Goal: Task Accomplishment & Management: Use online tool/utility

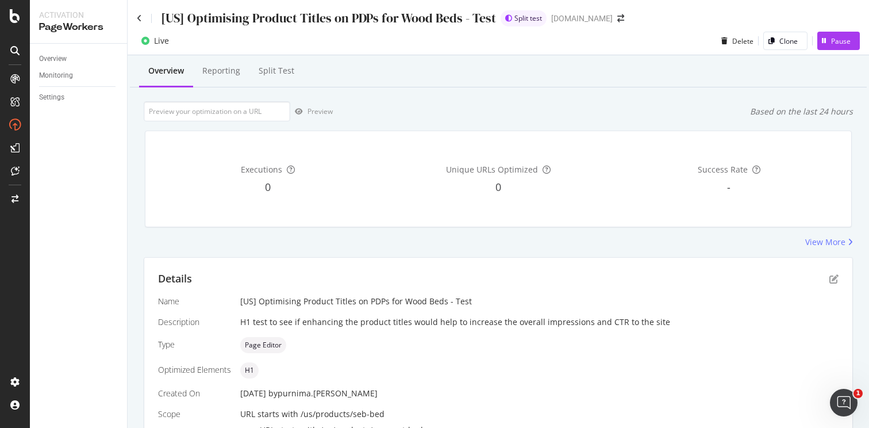
click at [486, 82] on div "Overview Reporting Split Test" at bounding box center [498, 71] width 737 height 31
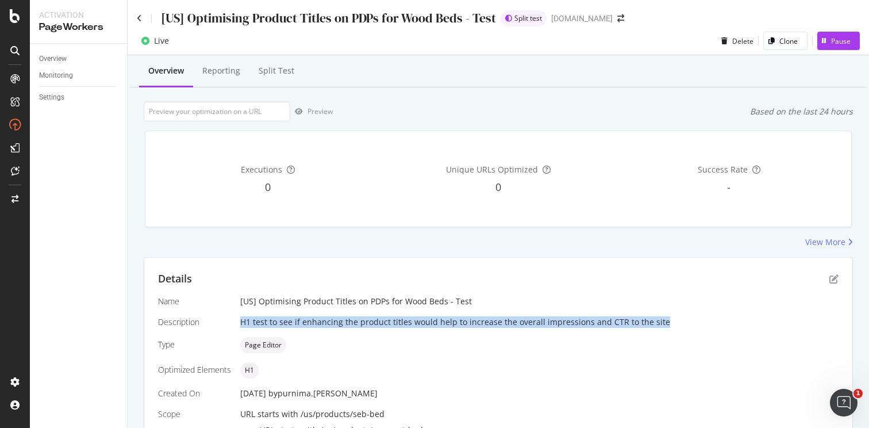
drag, startPoint x: 653, startPoint y: 322, endPoint x: 236, endPoint y: 325, distance: 417.2
click at [236, 324] on div "Name [US] Optimising Product Titles on PDPs for Wood Beds - Test Description H1…" at bounding box center [498, 410] width 680 height 230
copy div "H1 test to see if enhancing the product titles would help to increase the overa…"
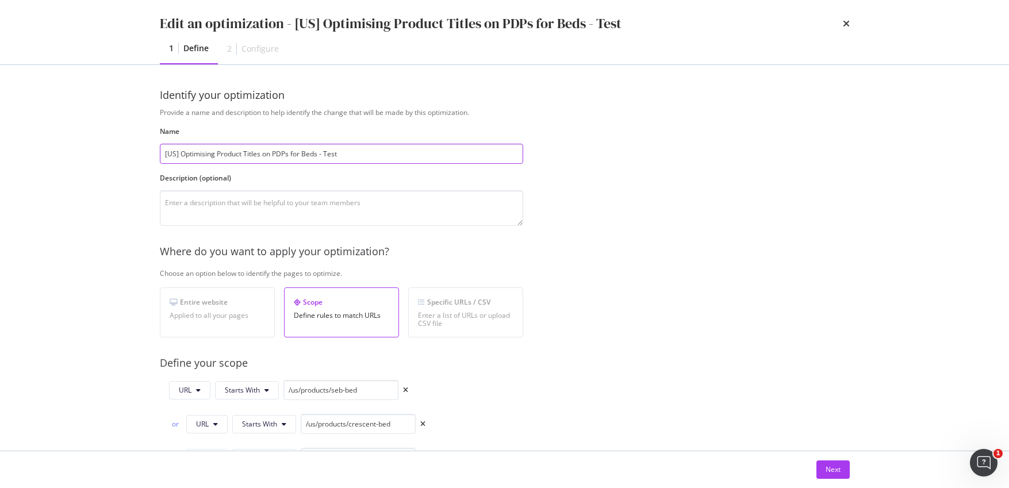
drag, startPoint x: 303, startPoint y: 151, endPoint x: 439, endPoint y: 139, distance: 135.6
click at [306, 150] on input "[US] Optimising Product Titles on PDPs for Beds - Test" at bounding box center [341, 154] width 363 height 20
type input "[US] Optimising Product Titles on PDPs for Beds - Test"
click at [376, 198] on textarea "modal" at bounding box center [341, 208] width 363 height 36
paste textarea "H1 test to see if enhancing the product titles would help to increase the overa…"
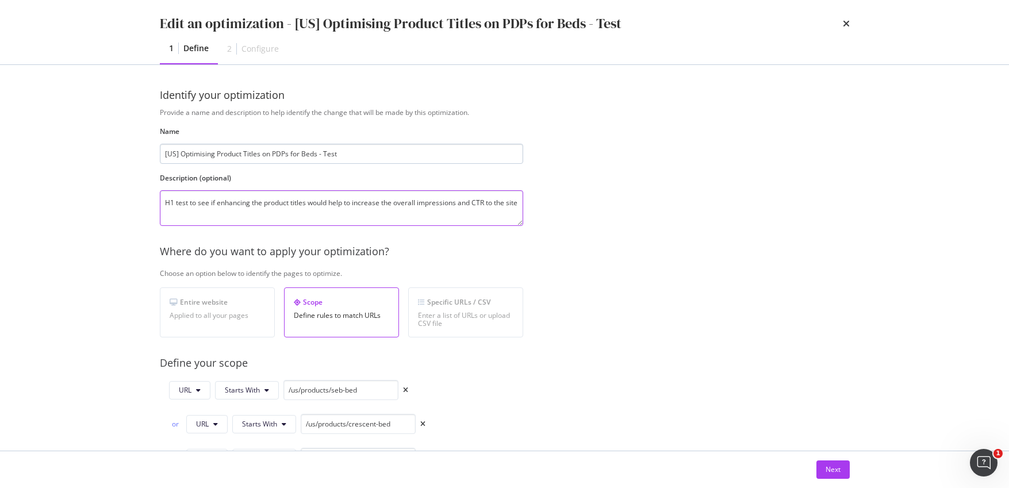
type textarea "H1 test to see if enhancing the product titles would help to increase the overa…"
drag, startPoint x: 301, startPoint y: 153, endPoint x: 317, endPoint y: 155, distance: 15.6
click at [302, 153] on input "[US] Optimising Product Titles on PDPs for Beds - Test" at bounding box center [341, 154] width 363 height 20
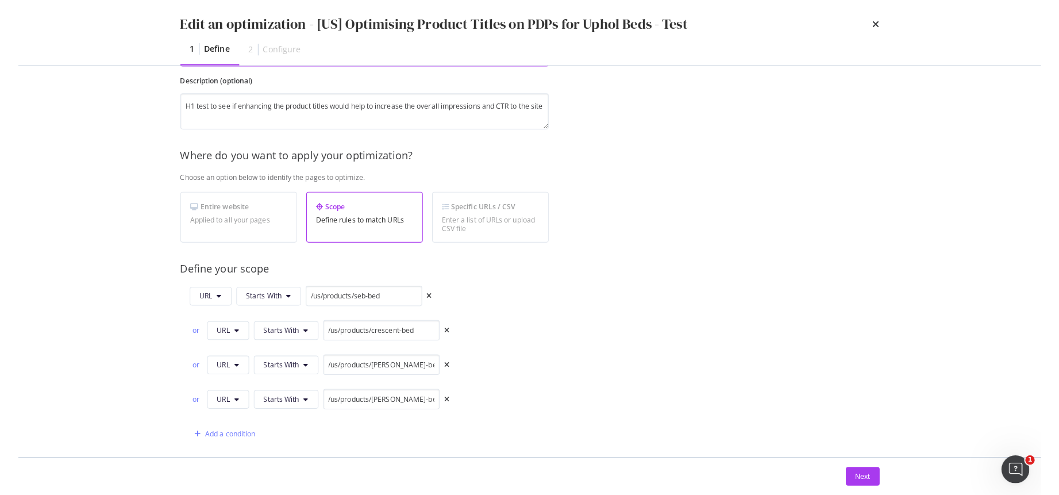
scroll to position [141, 0]
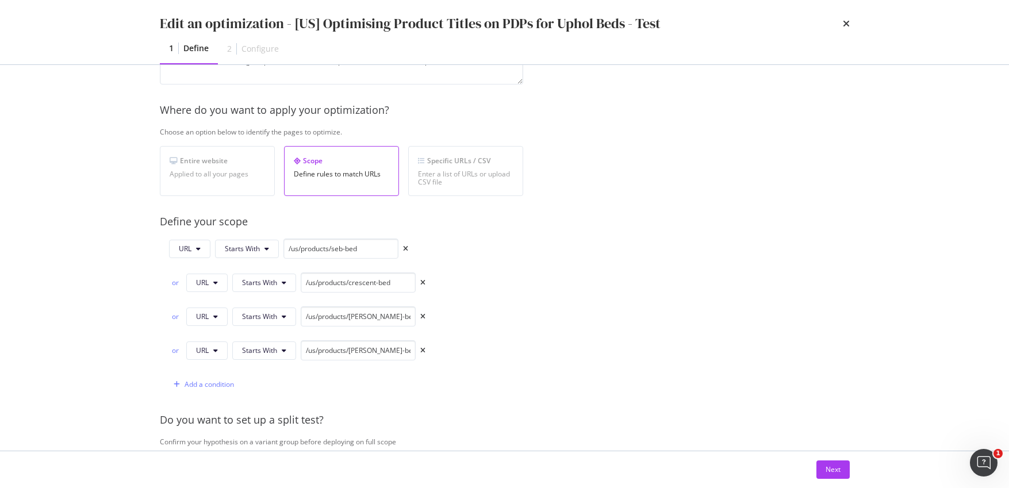
type input "[US] Optimising Product Titles on PDPs for Uphol Beds - Test"
click at [405, 249] on icon "times" at bounding box center [405, 248] width 5 height 7
type input "/us/products/crescent-bed"
type input "/us/products/harper-bed"
type input "/us/products/joseph-bed-walnut"
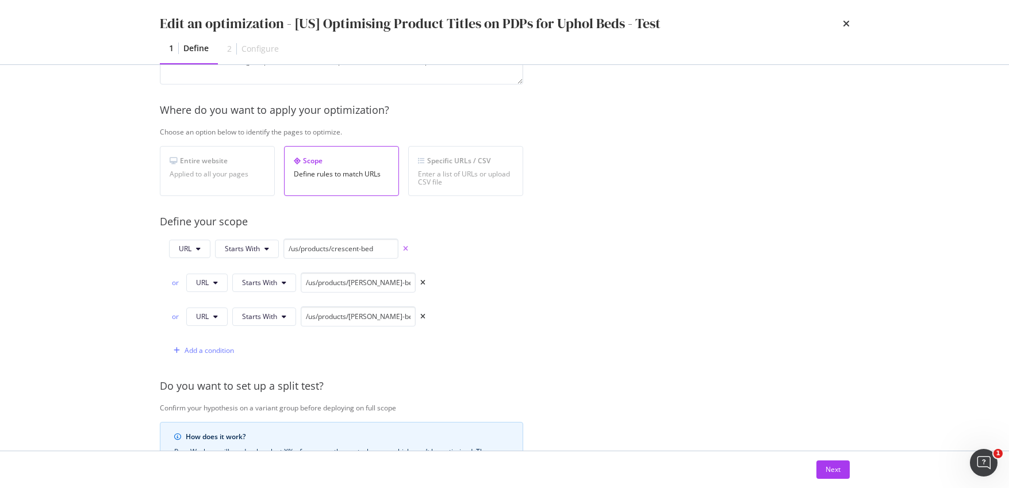
click at [405, 249] on icon "times" at bounding box center [405, 248] width 5 height 7
type input "/us/products/harper-bed"
type input "/us/products/joseph-bed-walnut"
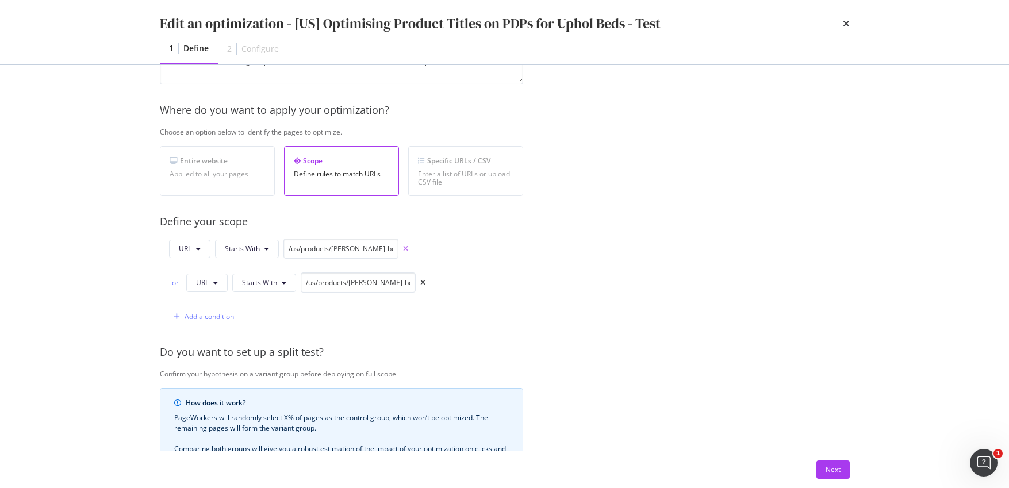
click at [405, 249] on icon "times" at bounding box center [405, 248] width 5 height 7
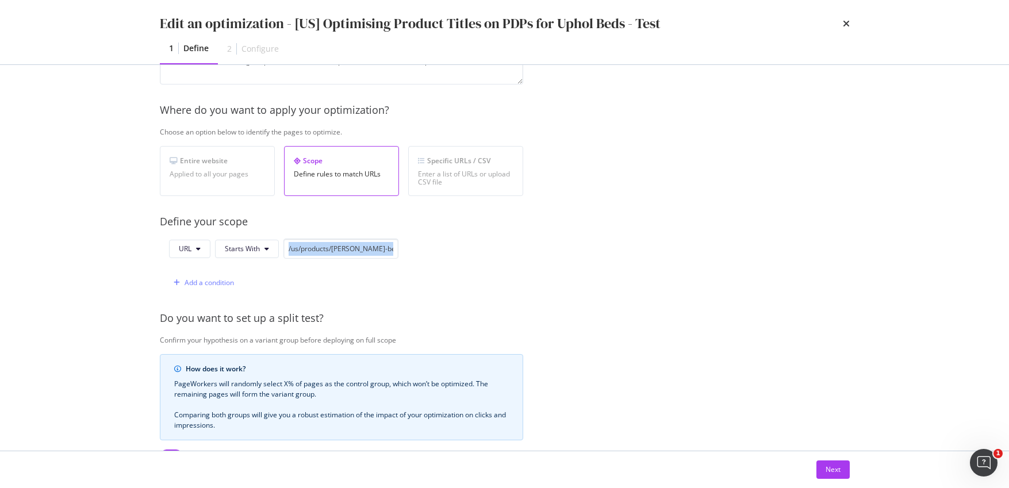
click at [405, 249] on div "URL Starts With /us/products/joseph-bed-walnut Add a condition" at bounding box center [341, 266] width 363 height 54
click at [330, 251] on input "/us/products/joseph-bed-walnut" at bounding box center [340, 249] width 115 height 20
click at [330, 250] on input "/us/products/joseph-bed-walnut" at bounding box center [340, 249] width 115 height 20
paste input "dalton-bed"
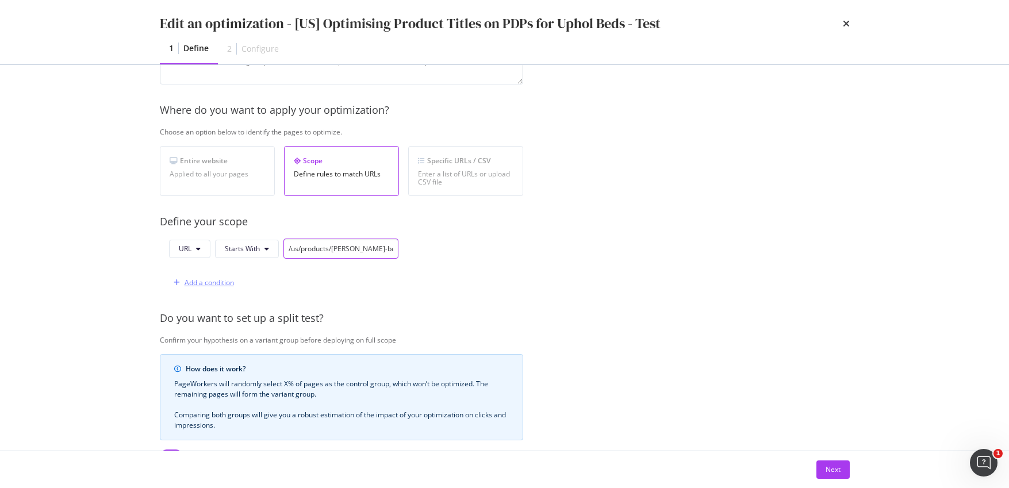
type input "/us/products/dalton-bed"
click at [206, 284] on div "Add a condition" at bounding box center [208, 283] width 49 height 10
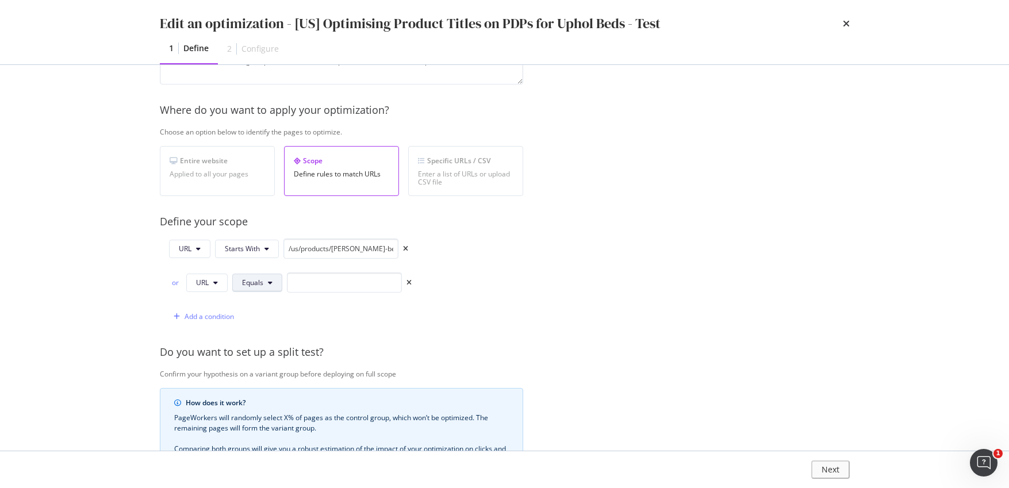
click at [251, 280] on span "Equals" at bounding box center [252, 283] width 21 height 10
click at [276, 90] on span "Starts With" at bounding box center [275, 90] width 68 height 10
click at [353, 279] on input "modal" at bounding box center [358, 282] width 115 height 20
paste input "/us/products/madison-bed"
type input "/us/products/madison-bed"
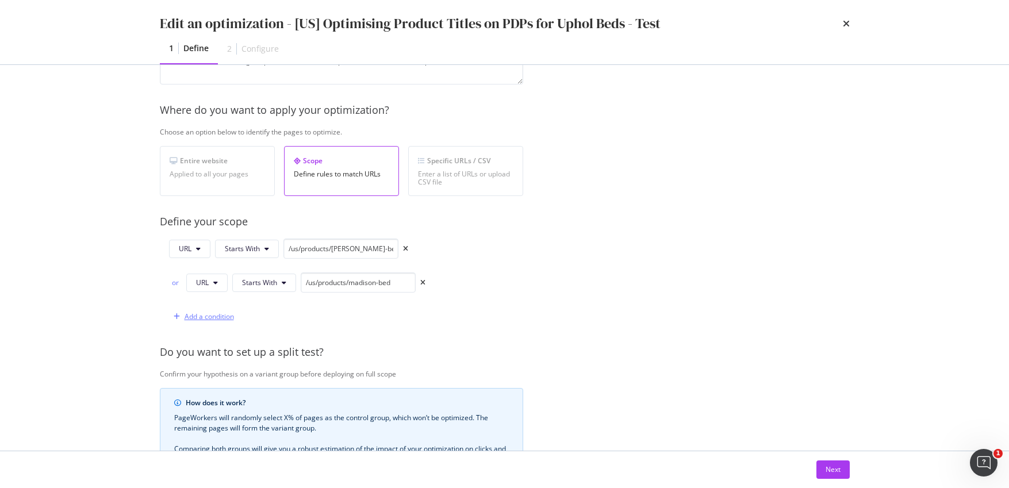
click at [215, 316] on div "Add a condition" at bounding box center [208, 316] width 49 height 10
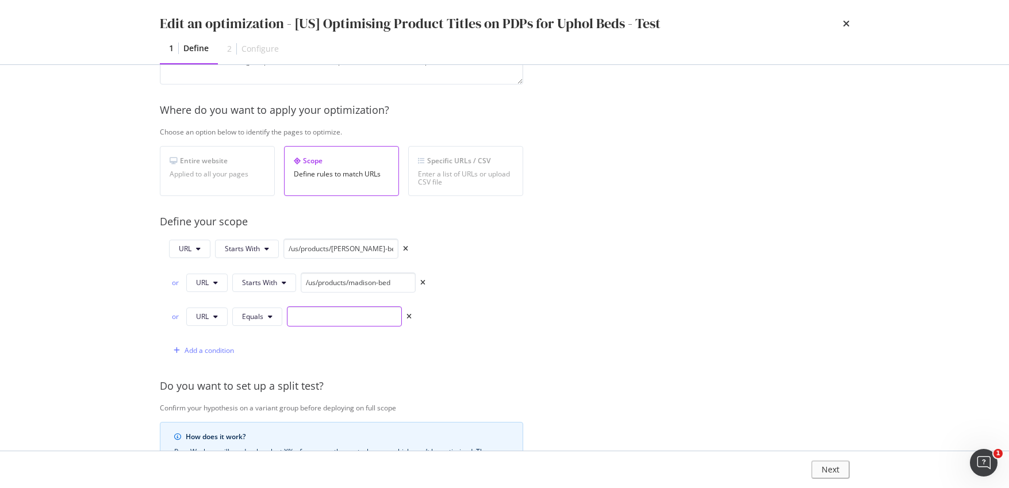
click at [357, 318] on input "modal" at bounding box center [344, 316] width 115 height 20
paste input "/us/products/dawson-bed"
type input "/us/products/dawson-bed"
click at [253, 322] on button "Equals" at bounding box center [257, 316] width 50 height 18
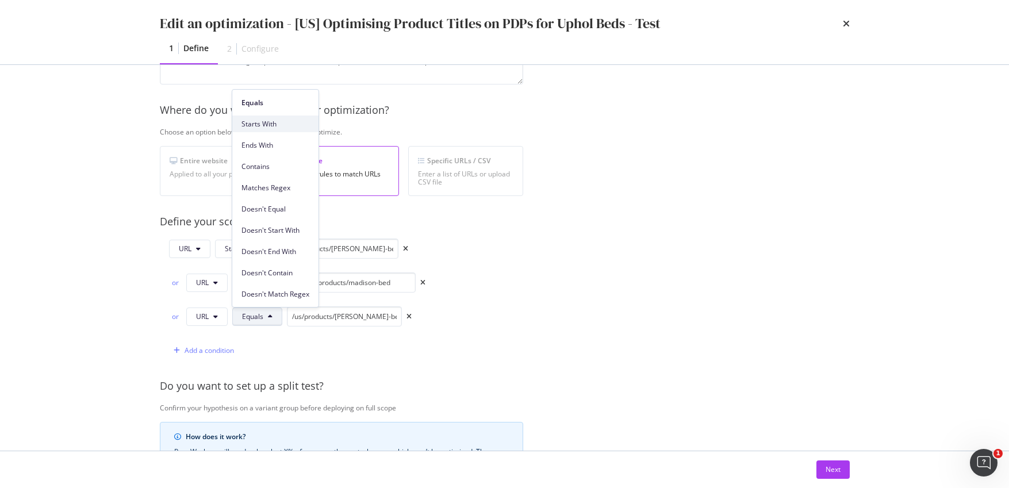
click at [278, 124] on span "Starts With" at bounding box center [275, 124] width 68 height 10
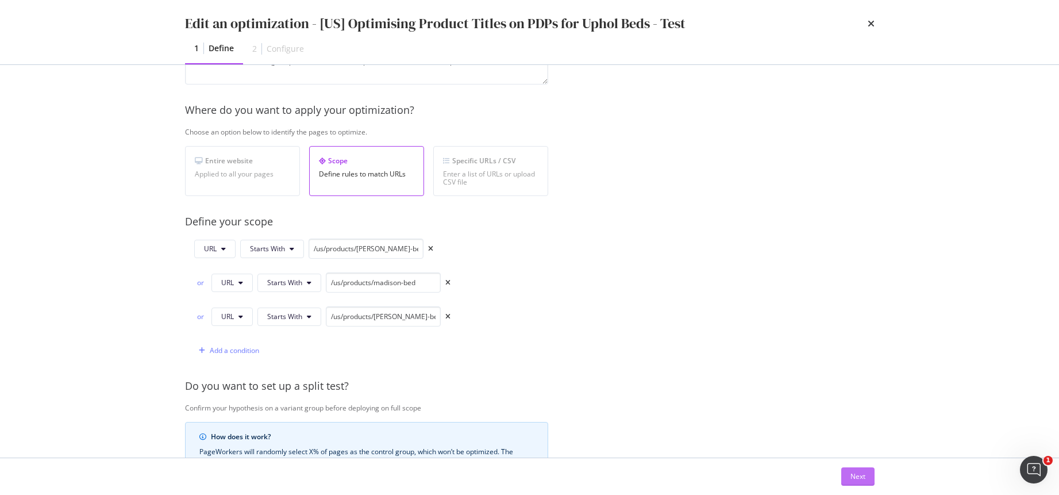
click at [866, 474] on button "Next" at bounding box center [857, 476] width 33 height 18
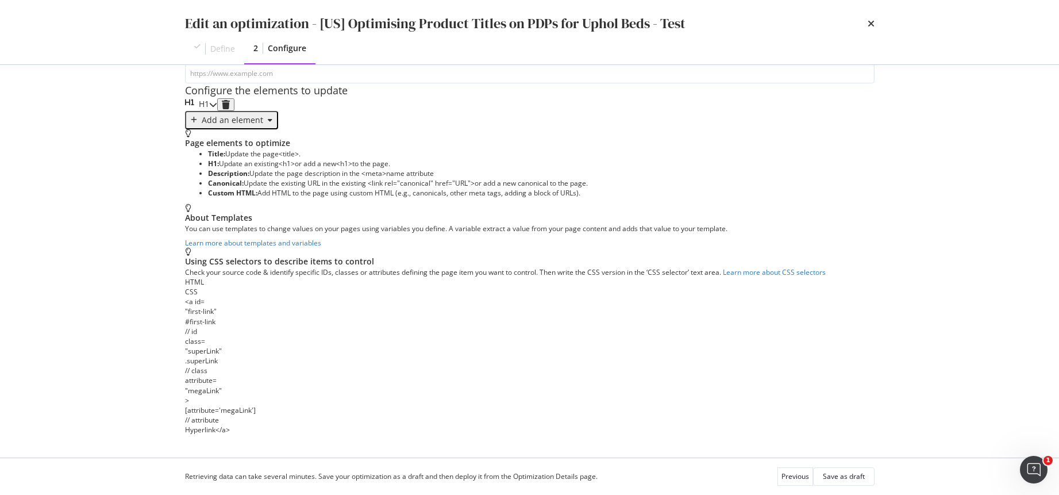
scroll to position [0, 0]
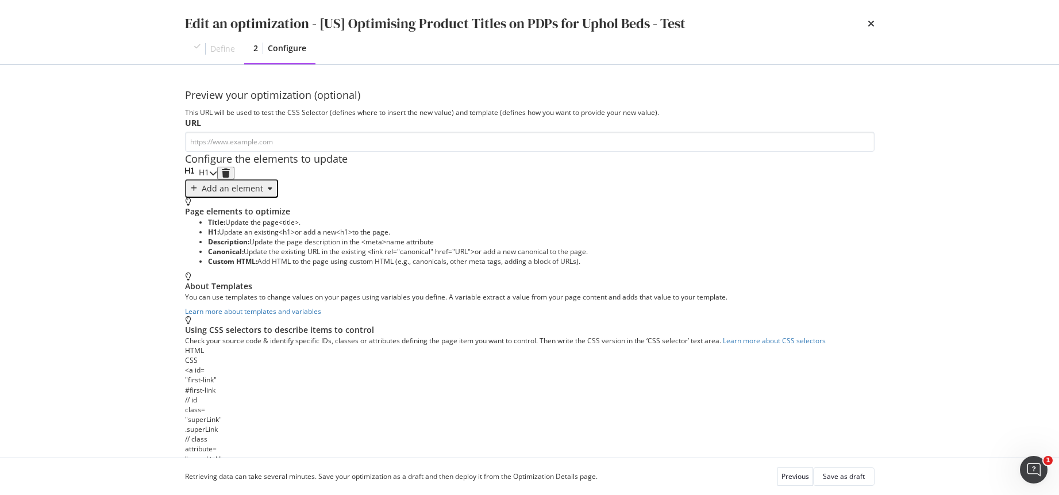
click at [217, 177] on icon "modal" at bounding box center [213, 173] width 8 height 8
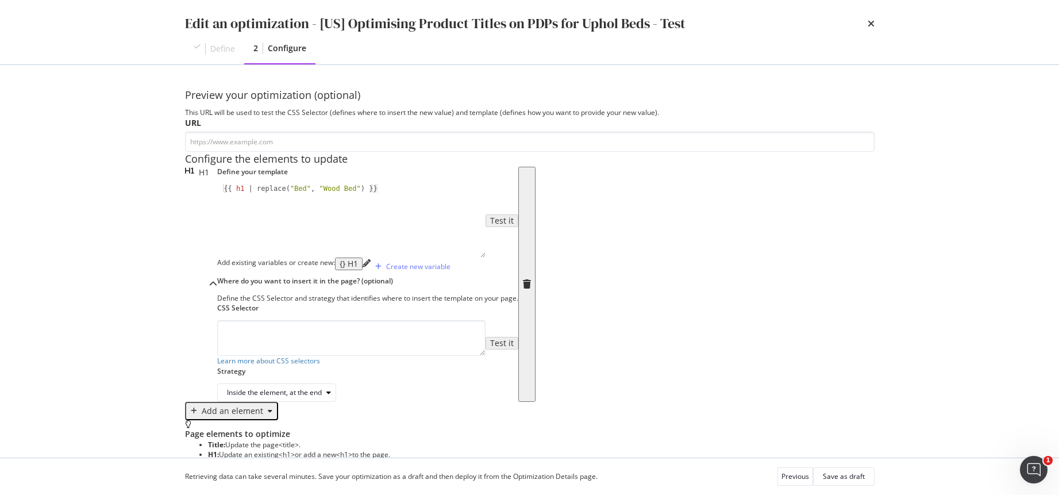
click at [313, 272] on div "{{ h1 | replace ( "Bed" , "Wood Bed" ) }}" at bounding box center [351, 229] width 268 height 91
type textarea "{{ h1 | replace("Bed", "Upholstered Bed") }}"
click at [280, 149] on input "modal" at bounding box center [530, 142] width 690 height 20
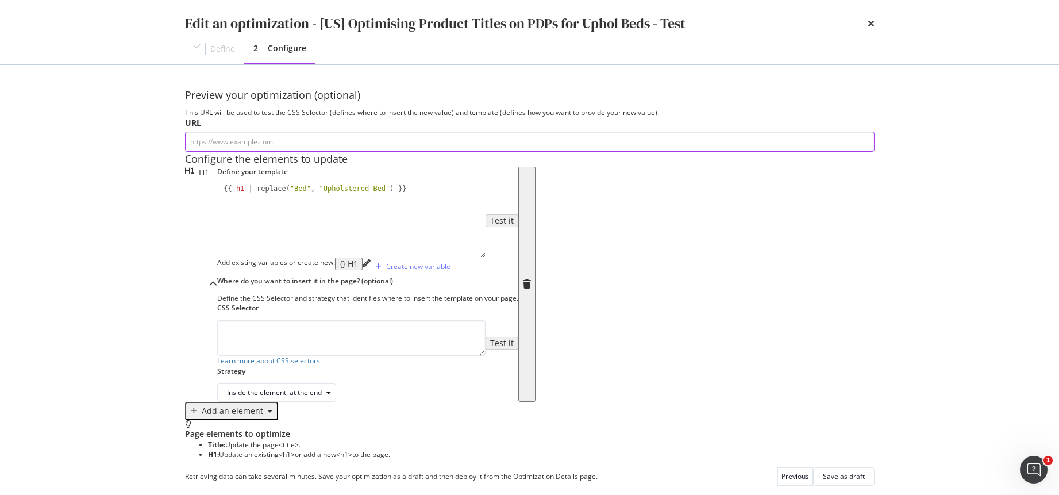
paste input "https://www.castlery.com/us/products/dalton-bed"
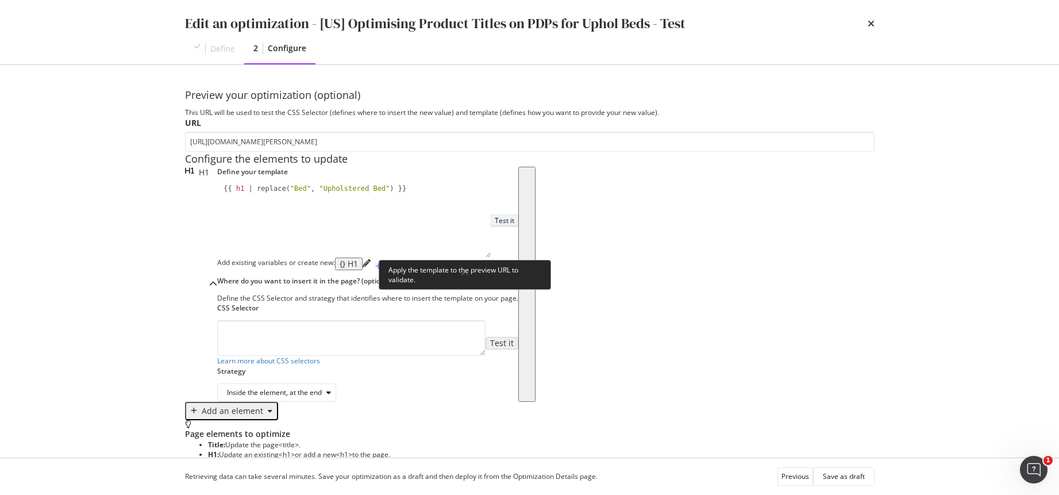
click at [491, 226] on button "Test it" at bounding box center [505, 220] width 28 height 12
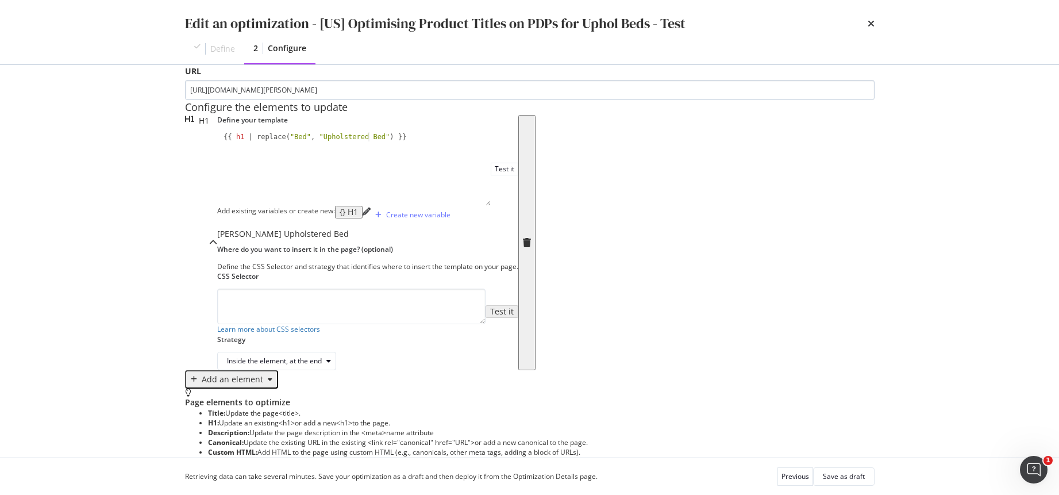
scroll to position [32, 0]
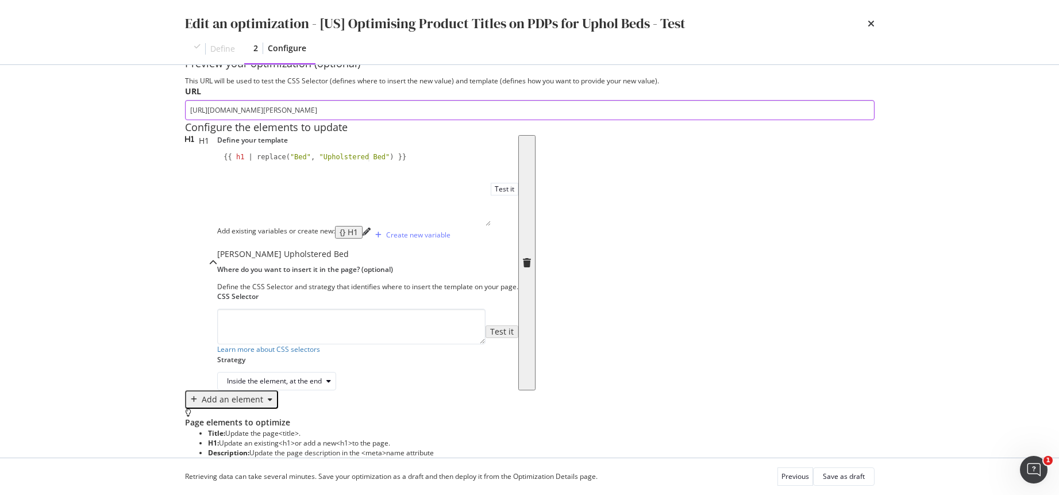
click at [332, 115] on input "https://www.castlery.com/us/products/dalton-bed" at bounding box center [530, 110] width 690 height 20
paste input "madis"
type input "https://www.castlery.com/us/products/madison-bed"
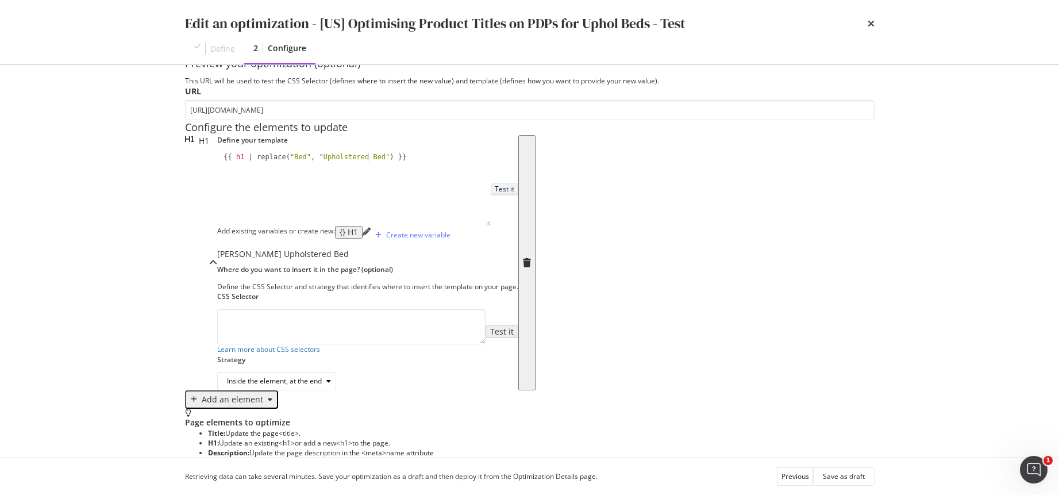
click at [491, 195] on button "Test it" at bounding box center [505, 189] width 28 height 12
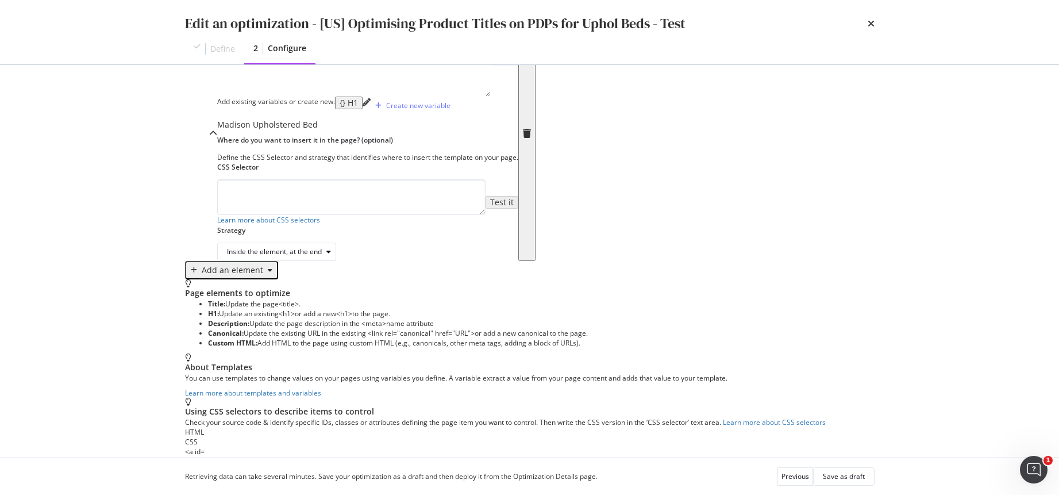
scroll to position [189, 0]
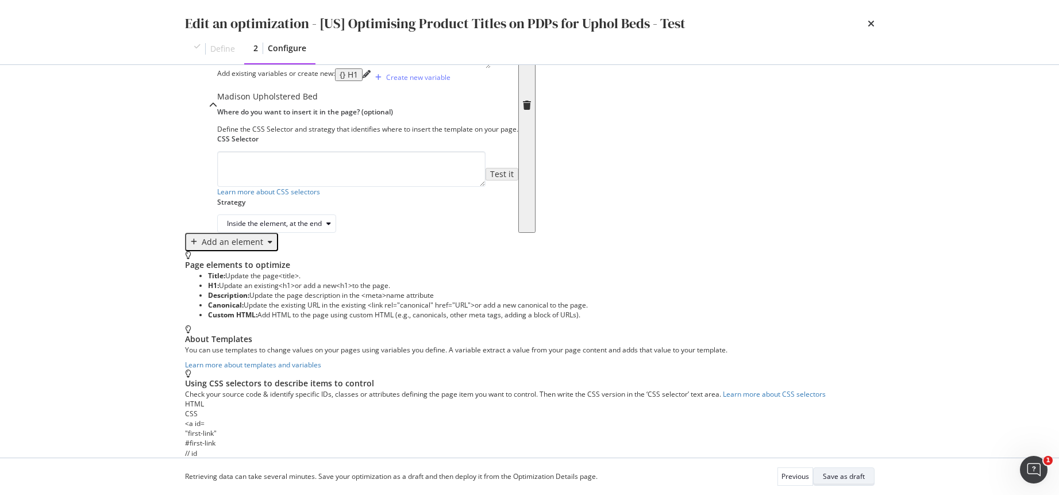
click at [851, 474] on div "Save as draft" at bounding box center [844, 476] width 42 height 10
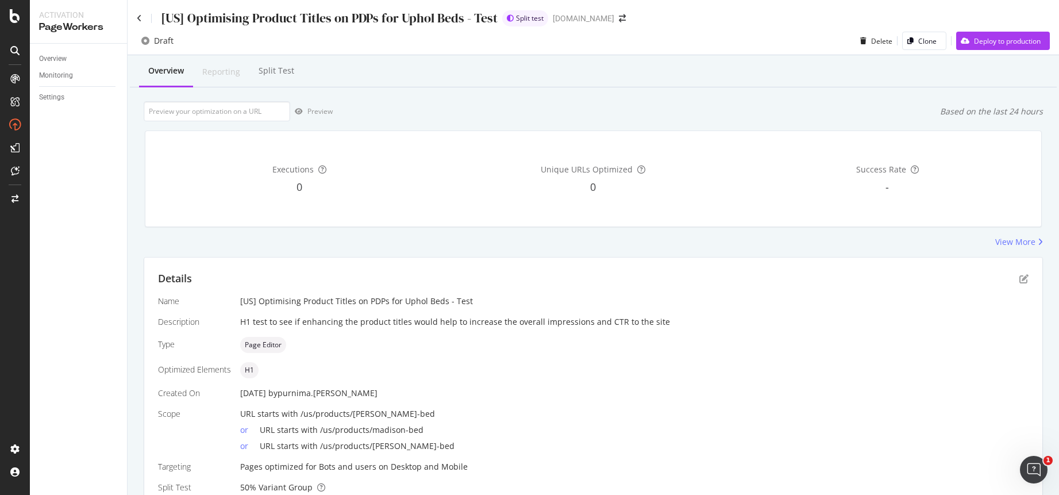
click at [6, 487] on icon "close toast" at bounding box center [3, 500] width 6 height 11
click at [983, 39] on div "Deploy to production" at bounding box center [1007, 41] width 67 height 10
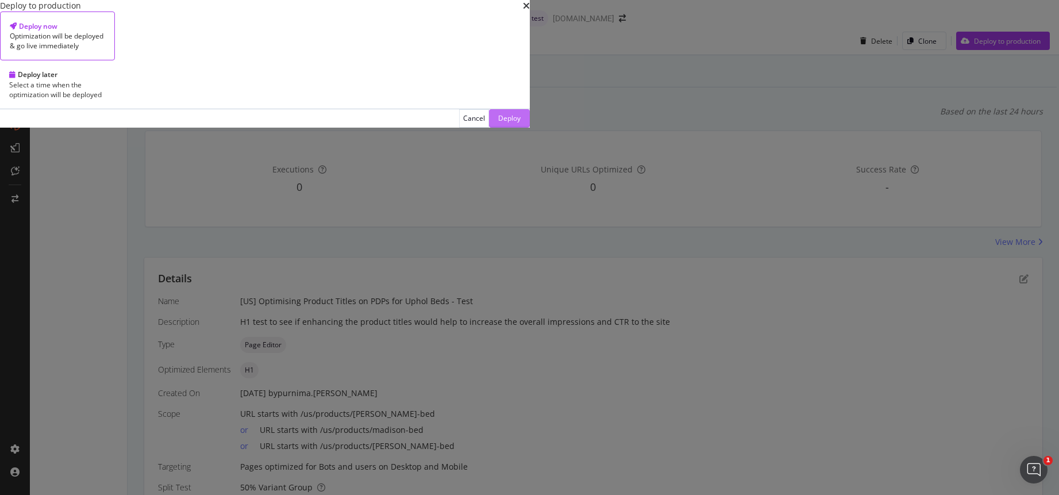
click at [521, 123] on div "Deploy" at bounding box center [509, 118] width 22 height 10
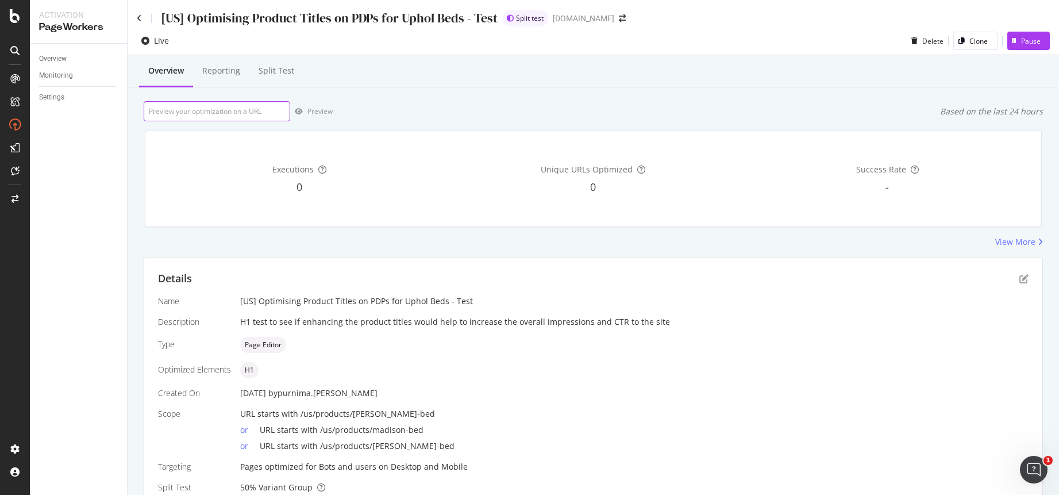
click at [274, 111] on input "url" at bounding box center [217, 111] width 147 height 20
click at [252, 111] on input "url" at bounding box center [217, 111] width 147 height 20
paste input "https://www.castlery.com/us/products/madison-bed"
type input "https://www.castlery.com/us/products/madison-bed"
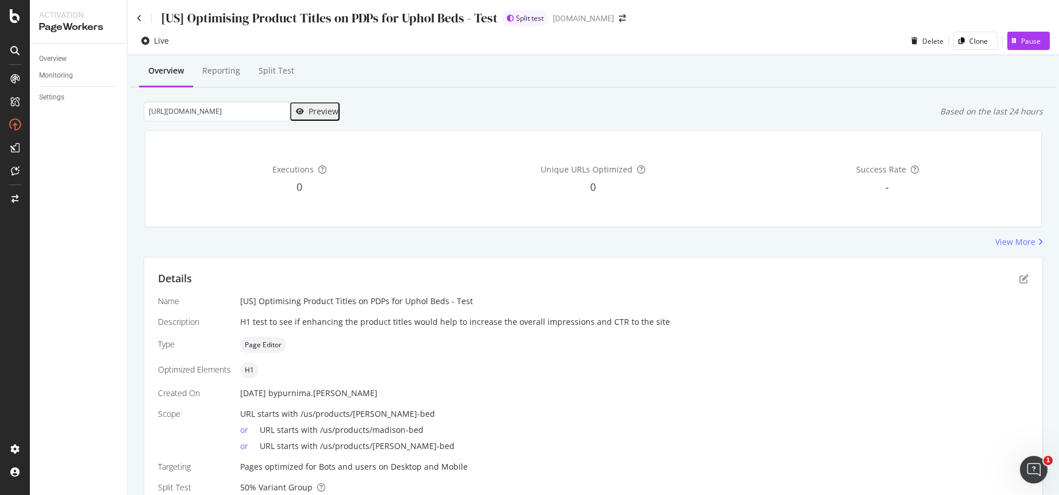
scroll to position [0, 0]
click at [305, 109] on div "button" at bounding box center [299, 111] width 17 height 7
click at [940, 298] on div "[US] Optimising Product Titles on PDPs for Uphol Beds - Test" at bounding box center [634, 300] width 788 height 11
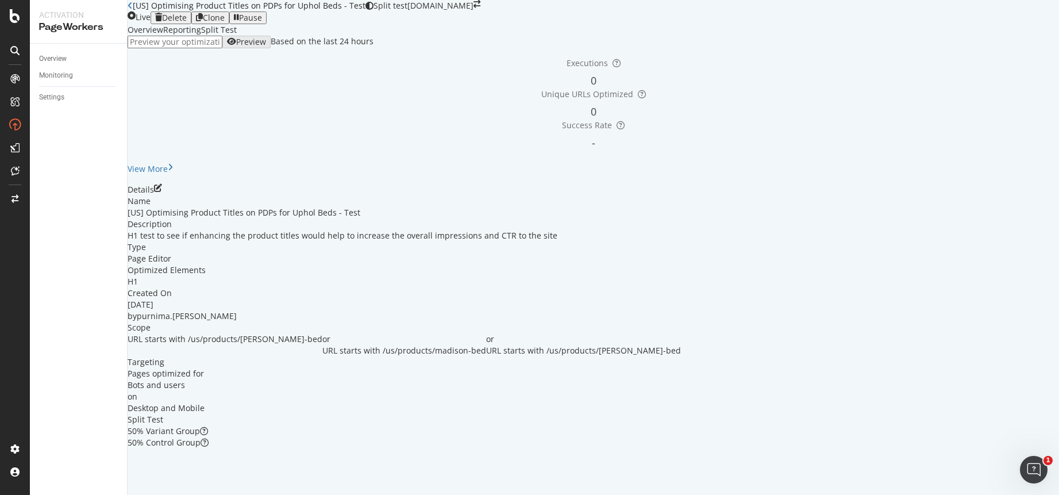
click at [222, 48] on input "url" at bounding box center [175, 42] width 95 height 13
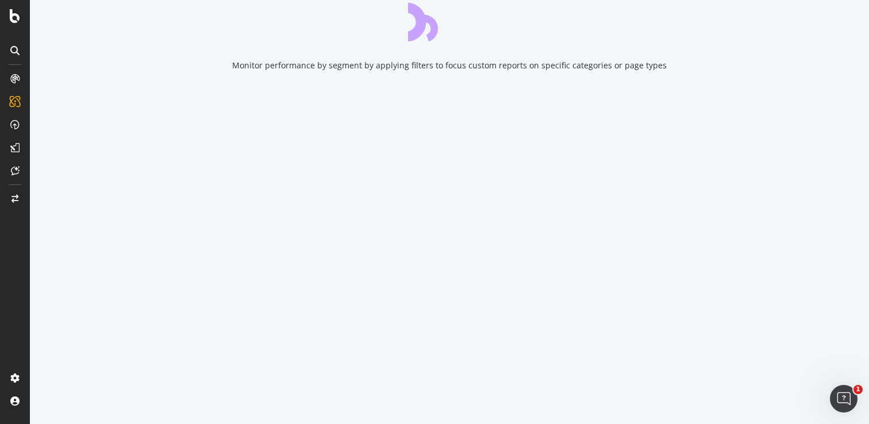
click at [6, 424] on icon "close toast" at bounding box center [3, 429] width 6 height 11
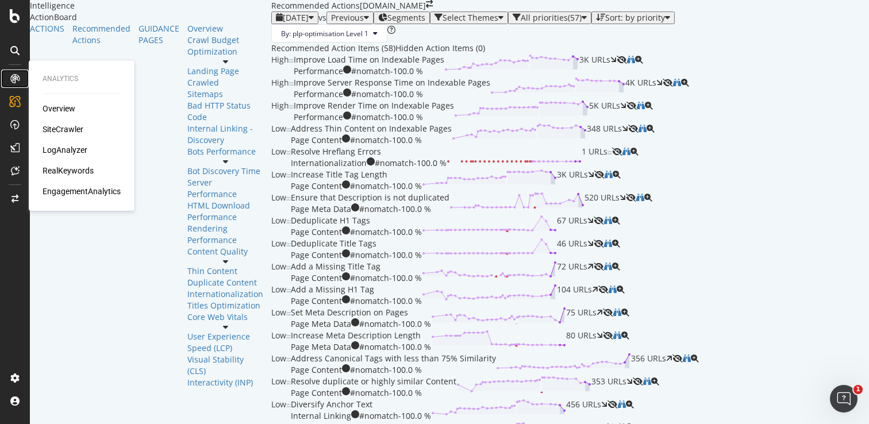
click at [14, 80] on icon at bounding box center [14, 78] width 9 height 9
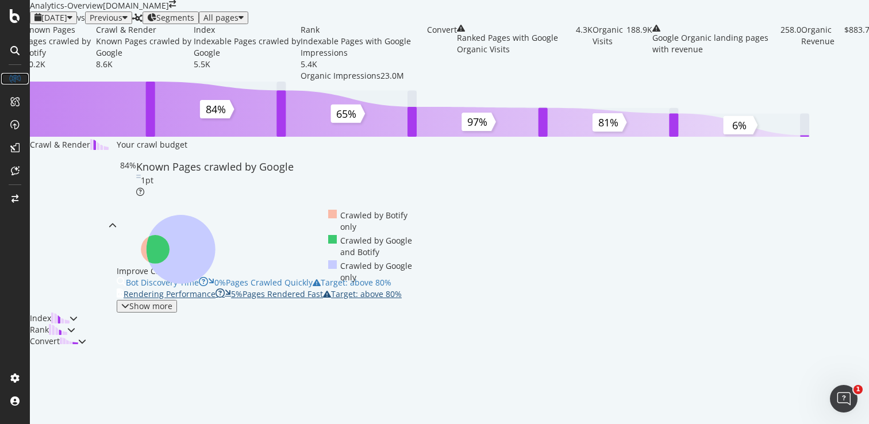
scroll to position [455, 0]
click at [129, 302] on div "Show more" at bounding box center [150, 306] width 43 height 9
